Goal: Task Accomplishment & Management: Manage account settings

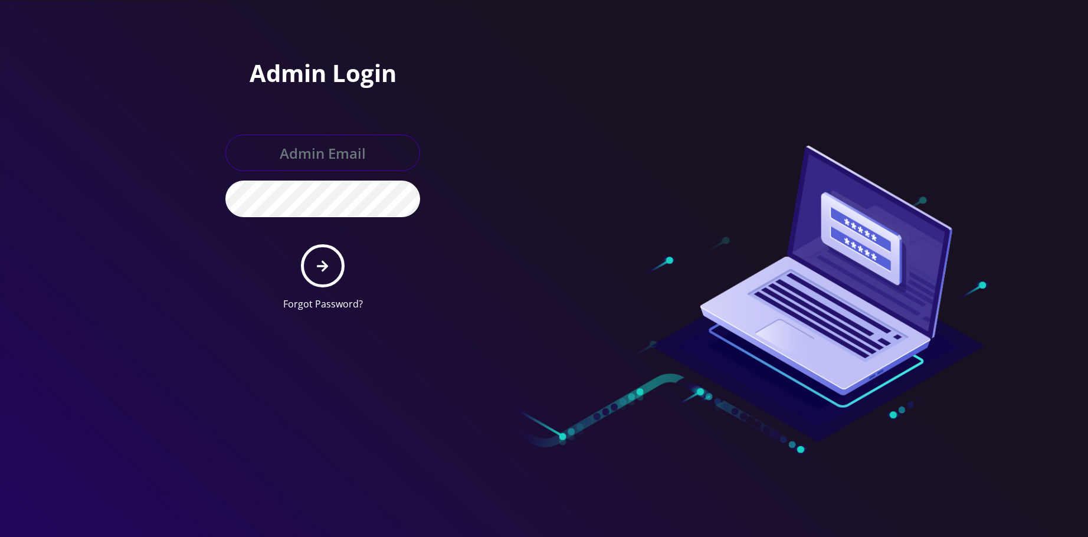
type input "allchoiceconnect@britewireless.com"
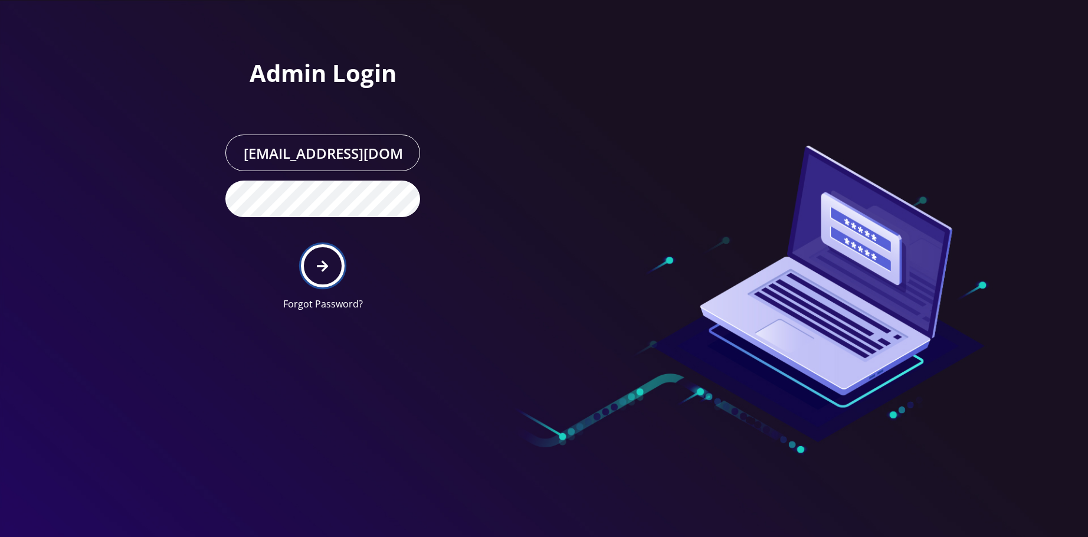
click at [318, 261] on icon "submit" at bounding box center [322, 266] width 11 height 13
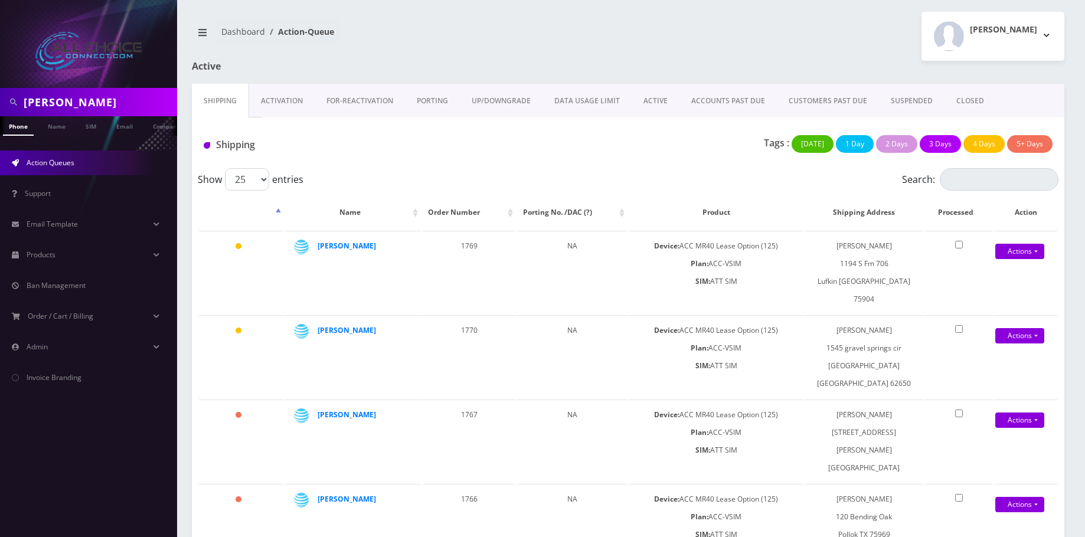
click at [54, 103] on input "sandra" at bounding box center [99, 102] width 150 height 22
click at [60, 103] on input "sandra" at bounding box center [99, 102] width 150 height 22
paste input "BUCKHOLTS"
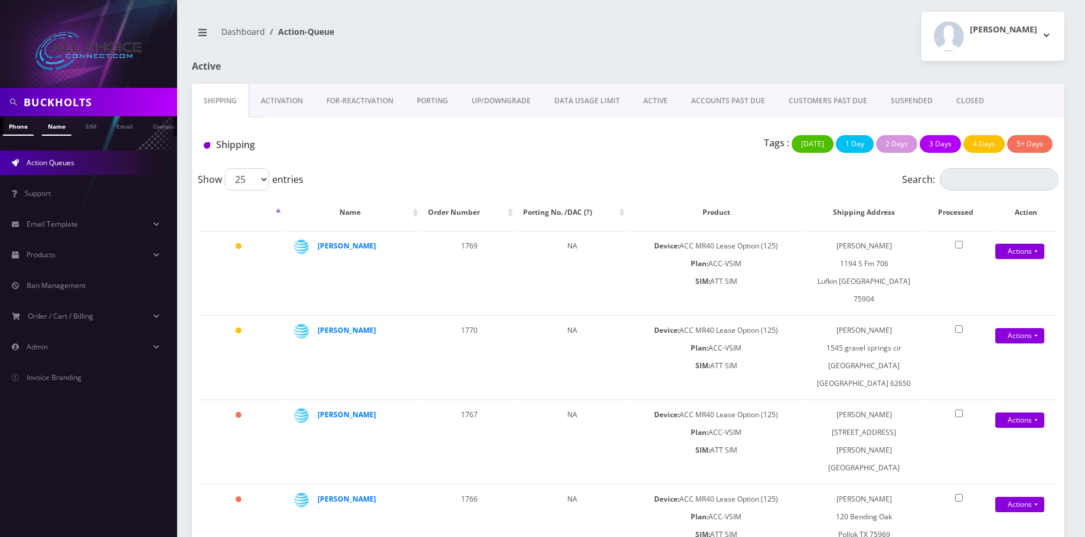
type input "BUCKHOLTS"
click at [58, 132] on link "Name" at bounding box center [57, 125] width 30 height 19
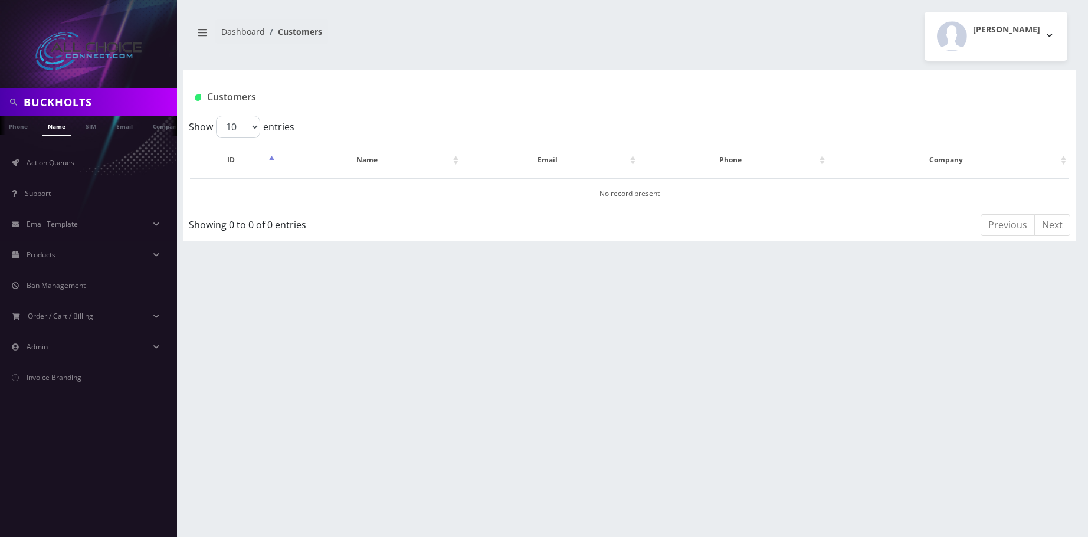
click at [55, 99] on input "BUCKHOLTS" at bounding box center [99, 102] width 150 height 22
click at [56, 99] on input "BUCKHOLTS" at bounding box center [99, 102] width 150 height 22
paste input "OBBI"
type input "[PERSON_NAME]"
click at [63, 135] on link "Name" at bounding box center [57, 125] width 30 height 19
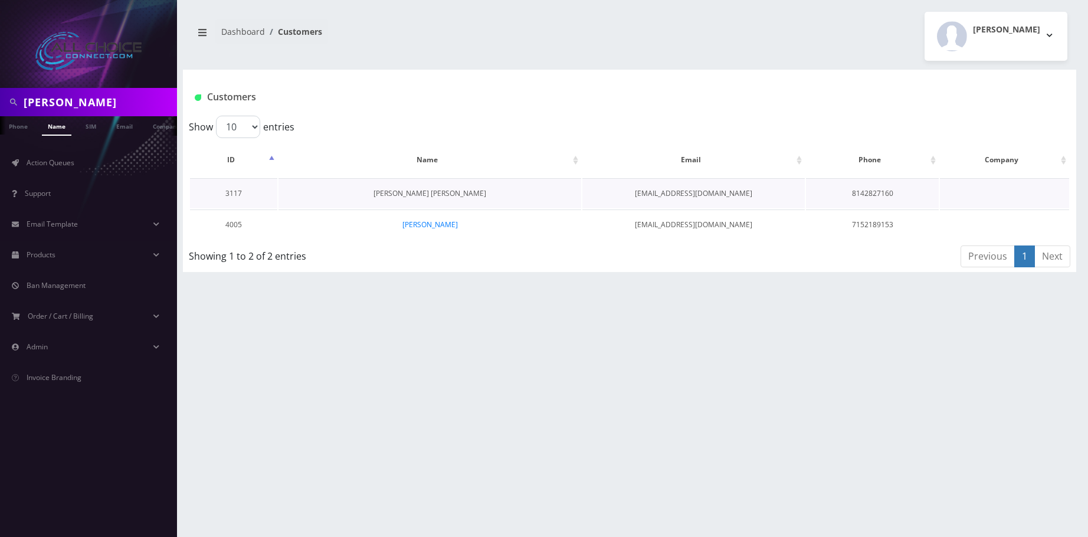
click at [448, 190] on link "Bobbie Dennis Buchholz Micheal" at bounding box center [430, 193] width 113 height 10
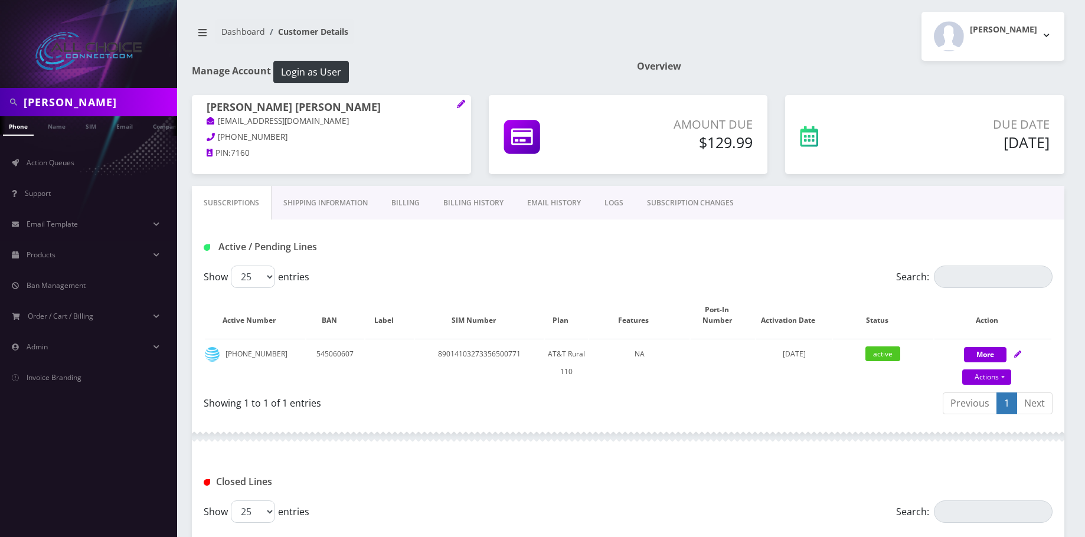
click at [723, 119] on p "Amount Due" at bounding box center [683, 125] width 138 height 18
click at [730, 147] on h5 "$129.99" at bounding box center [683, 142] width 138 height 18
click at [700, 140] on h5 "$129.99" at bounding box center [683, 142] width 138 height 18
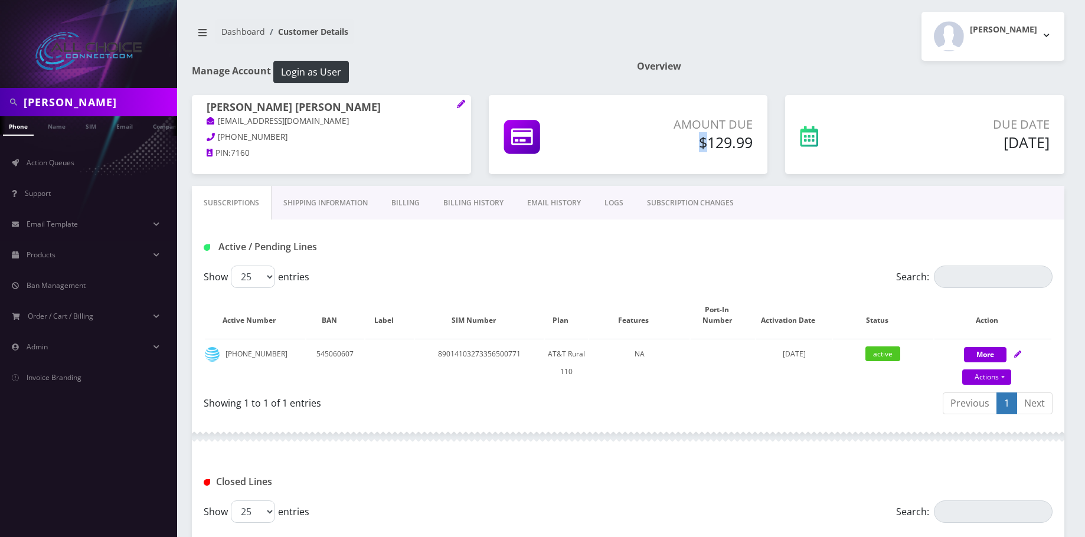
click at [700, 140] on h5 "$129.99" at bounding box center [683, 142] width 138 height 18
click at [726, 120] on p "Amount Due" at bounding box center [683, 125] width 138 height 18
click at [707, 140] on h5 "$129.99" at bounding box center [683, 142] width 138 height 18
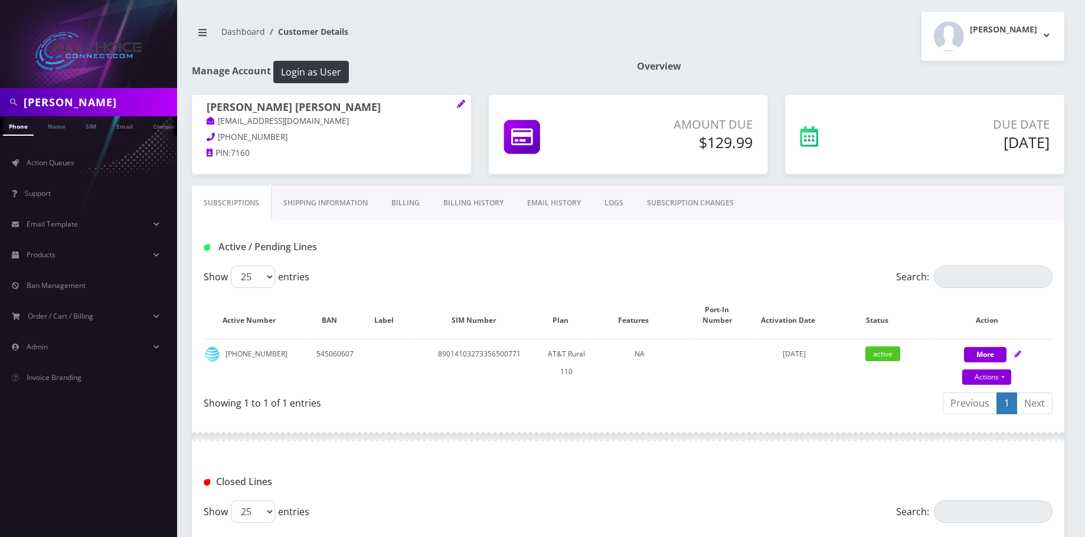
click at [692, 141] on h5 "$129.99" at bounding box center [683, 142] width 138 height 18
click at [697, 139] on h5 "$129.99" at bounding box center [683, 142] width 138 height 18
click at [723, 124] on p "Amount Due" at bounding box center [683, 125] width 138 height 18
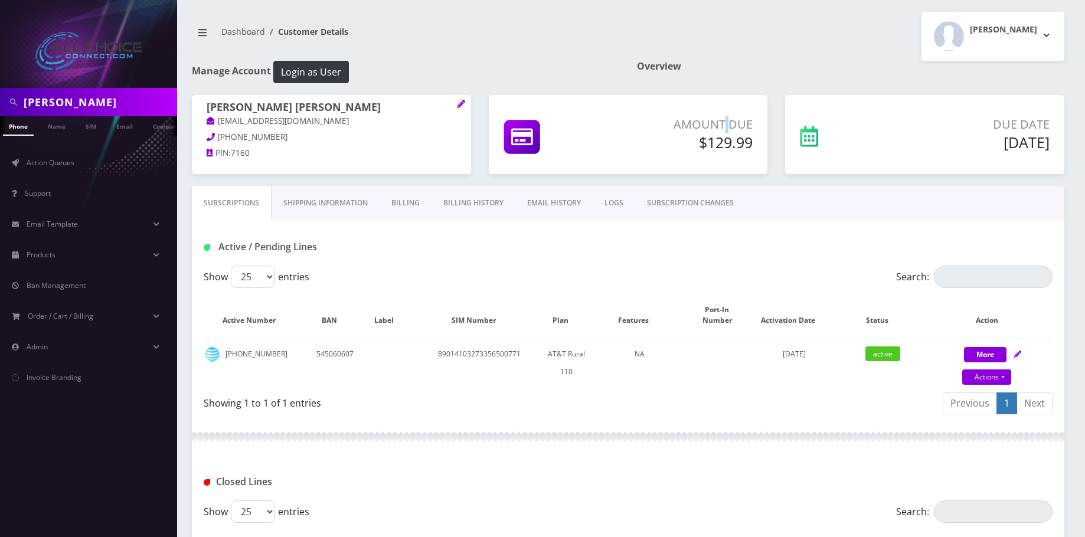
click at [463, 199] on link "Billing History" at bounding box center [473, 203] width 84 height 34
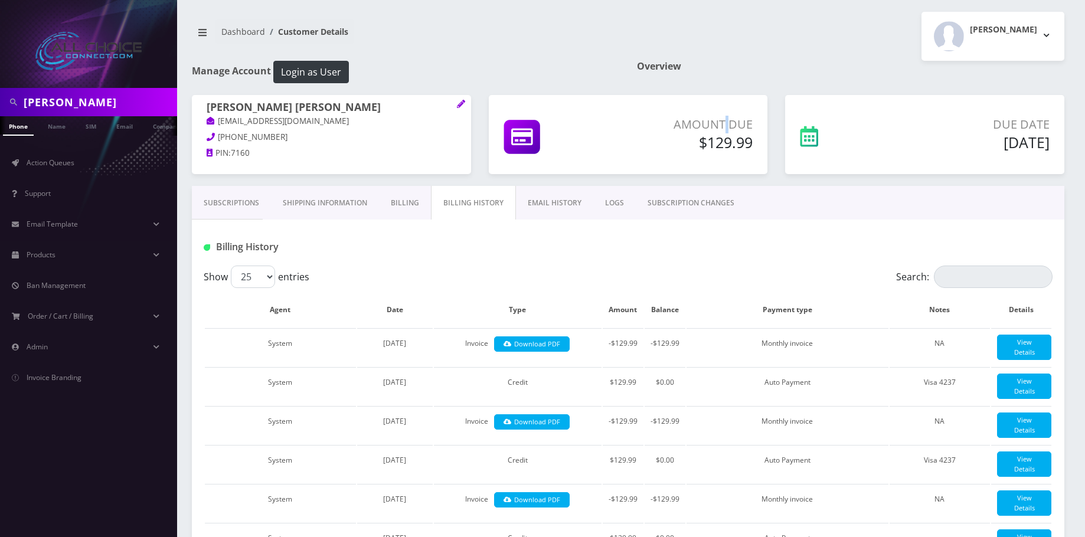
click at [457, 200] on link "Billing History" at bounding box center [473, 203] width 85 height 34
click at [410, 198] on link "Billing" at bounding box center [405, 203] width 52 height 34
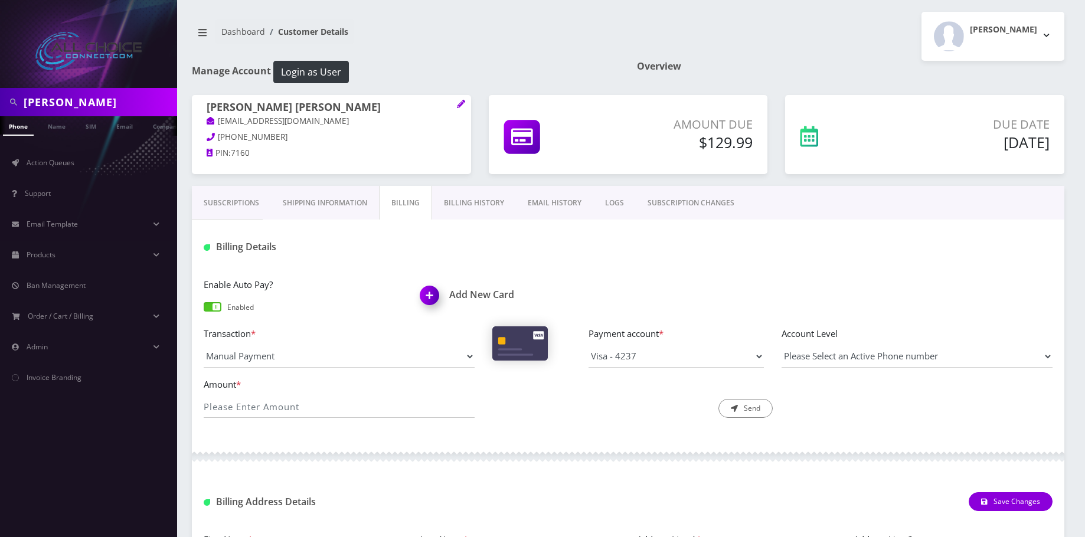
click at [653, 343] on div "Payment account * Visa - 3100 Master - 5180 Visa - 4237 Please select a payment…" at bounding box center [675, 346] width 192 height 41
click at [656, 347] on select "Visa - 3100 Master - 5180 Visa - 4237" at bounding box center [675, 356] width 175 height 22
click at [744, 286] on div "Enable Auto Pay? Enabled Add New Card" at bounding box center [628, 301] width 866 height 49
